Goal: Information Seeking & Learning: Learn about a topic

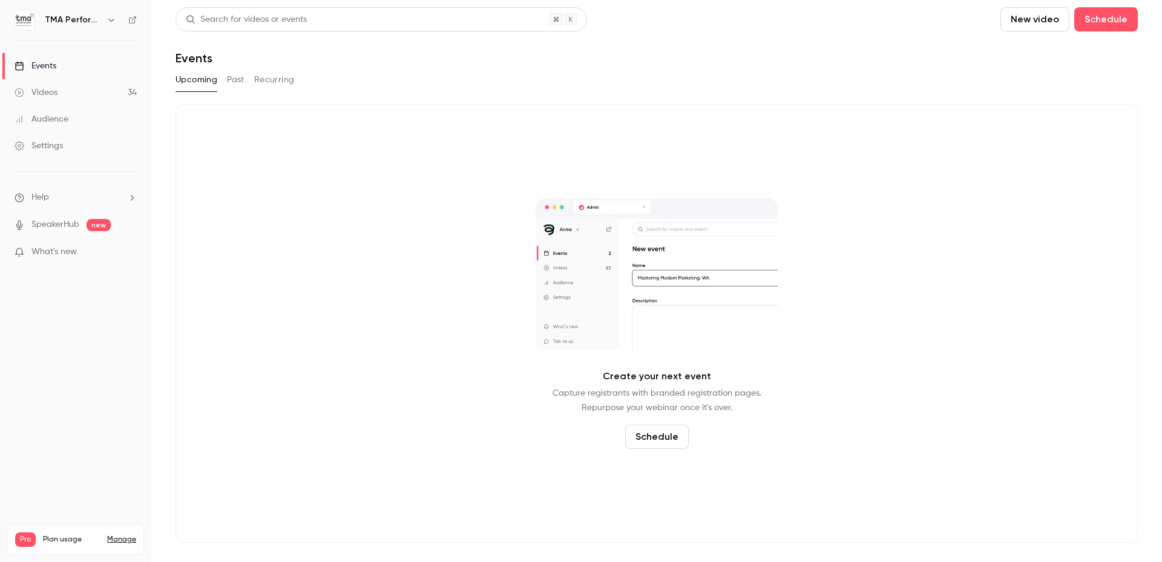
click at [236, 81] on button "Past" at bounding box center [236, 79] width 18 height 19
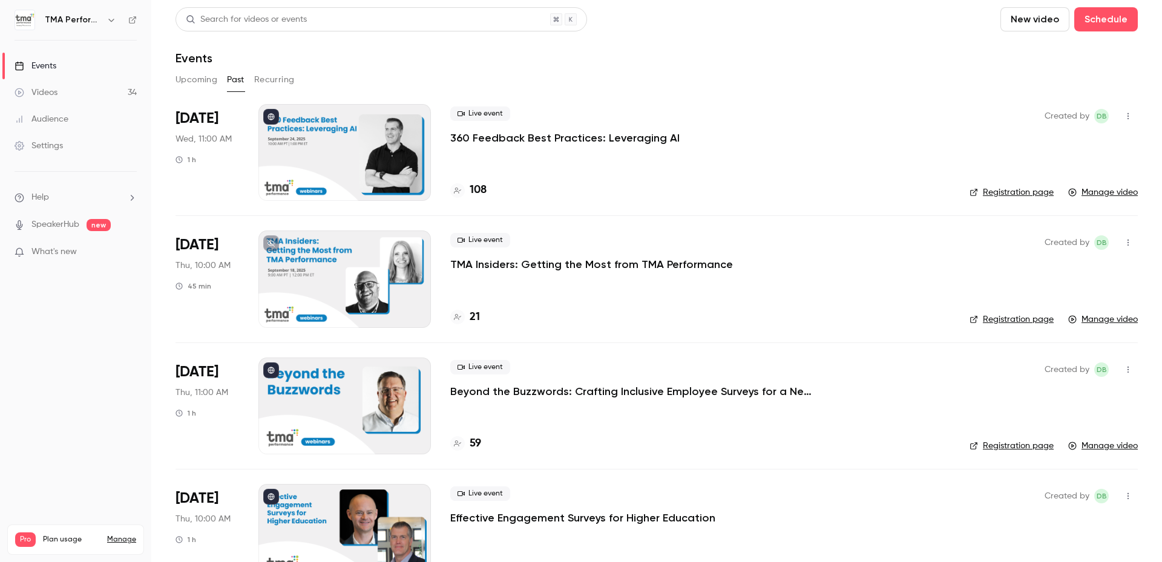
click at [503, 137] on p "360 Feedback Best Practices: Leveraging AI" at bounding box center [564, 138] width 229 height 15
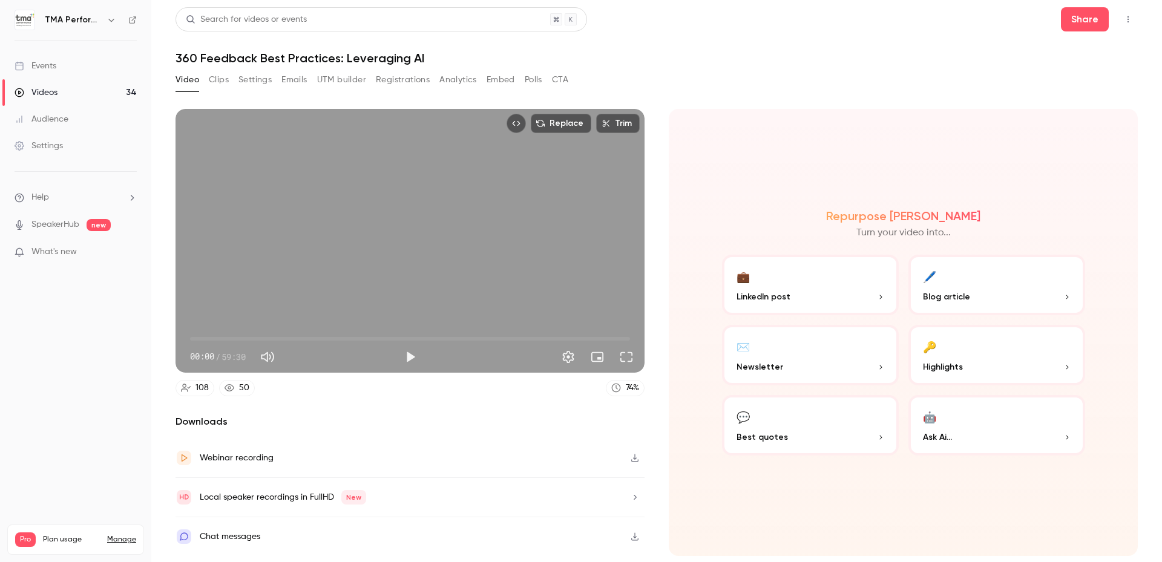
click at [384, 55] on h1 "360 Feedback Best Practices: Leveraging AI" at bounding box center [656, 58] width 962 height 15
copy div "360 Feedback Best Practices: Leveraging AI Video Clips Settings Emails UTM buil…"
click at [562, 55] on h1 "360 Feedback Best Practices: Leveraging AI" at bounding box center [656, 58] width 962 height 15
